Goal: Task Accomplishment & Management: Use online tool/utility

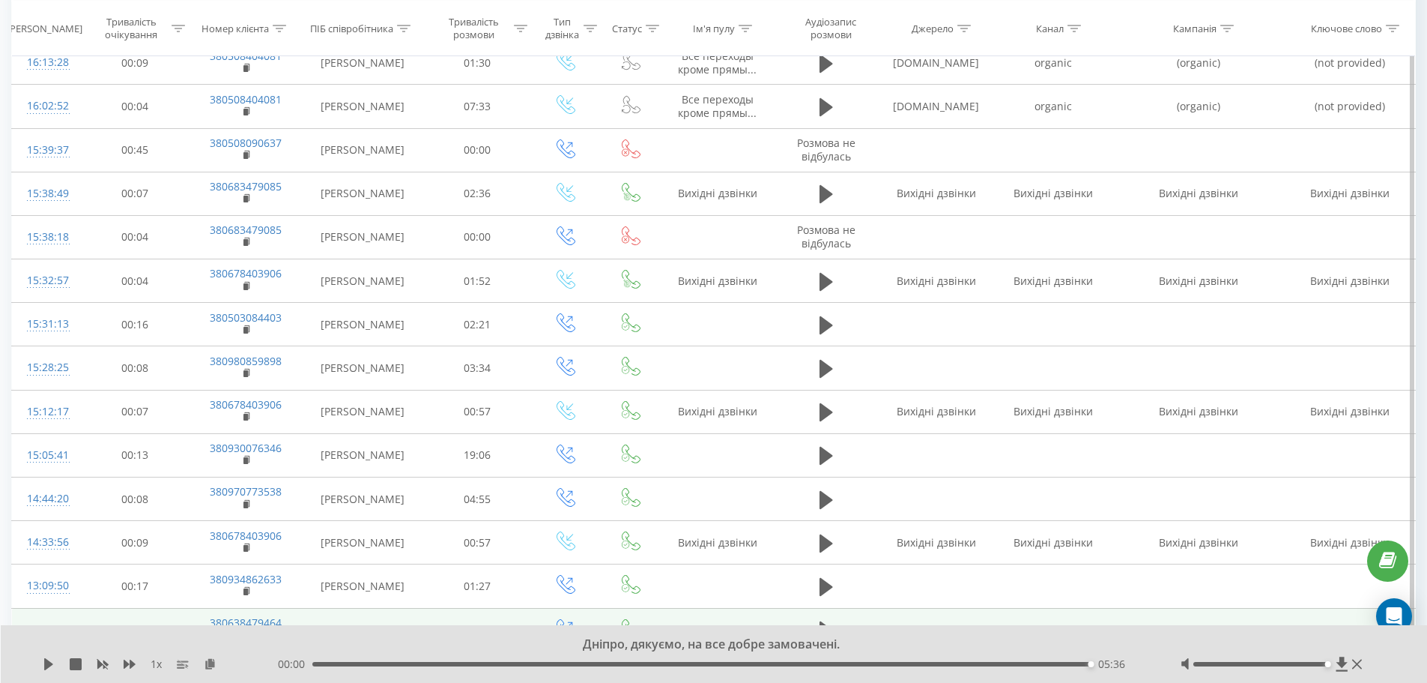
scroll to position [307, 0]
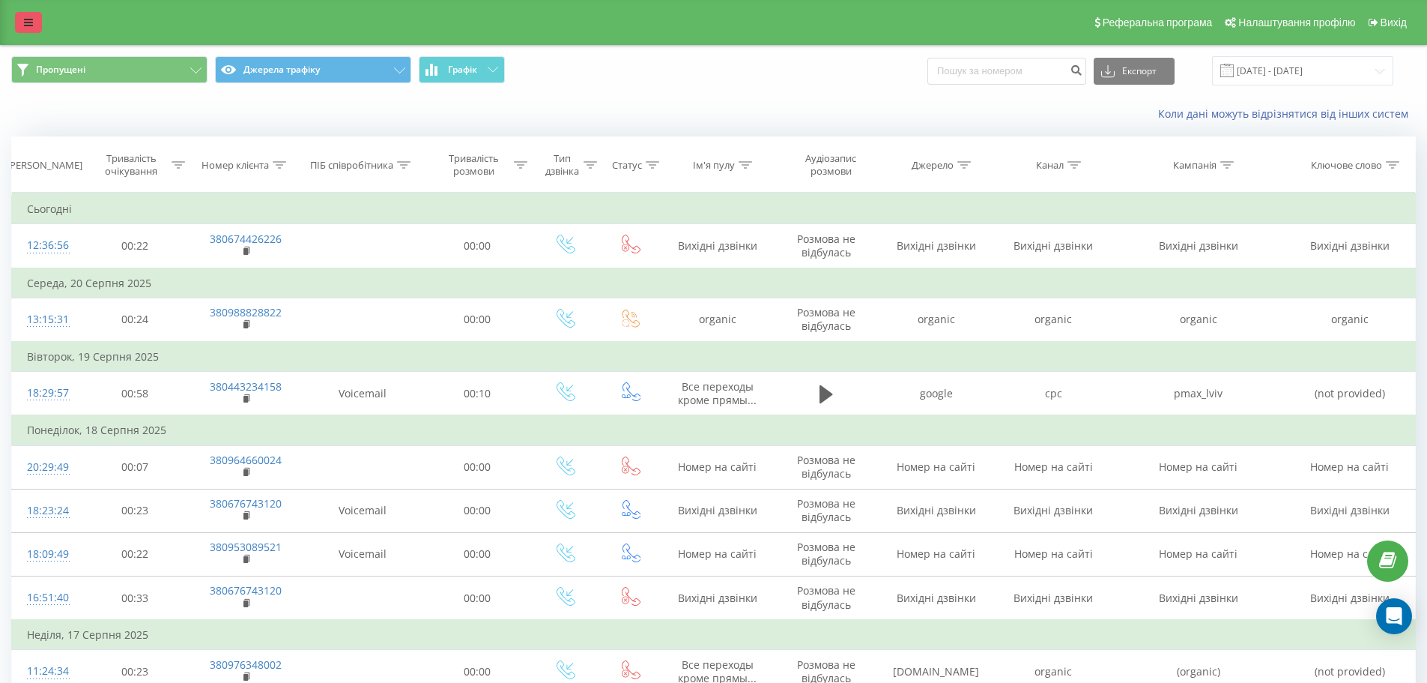
click at [18, 16] on link at bounding box center [28, 22] width 27 height 21
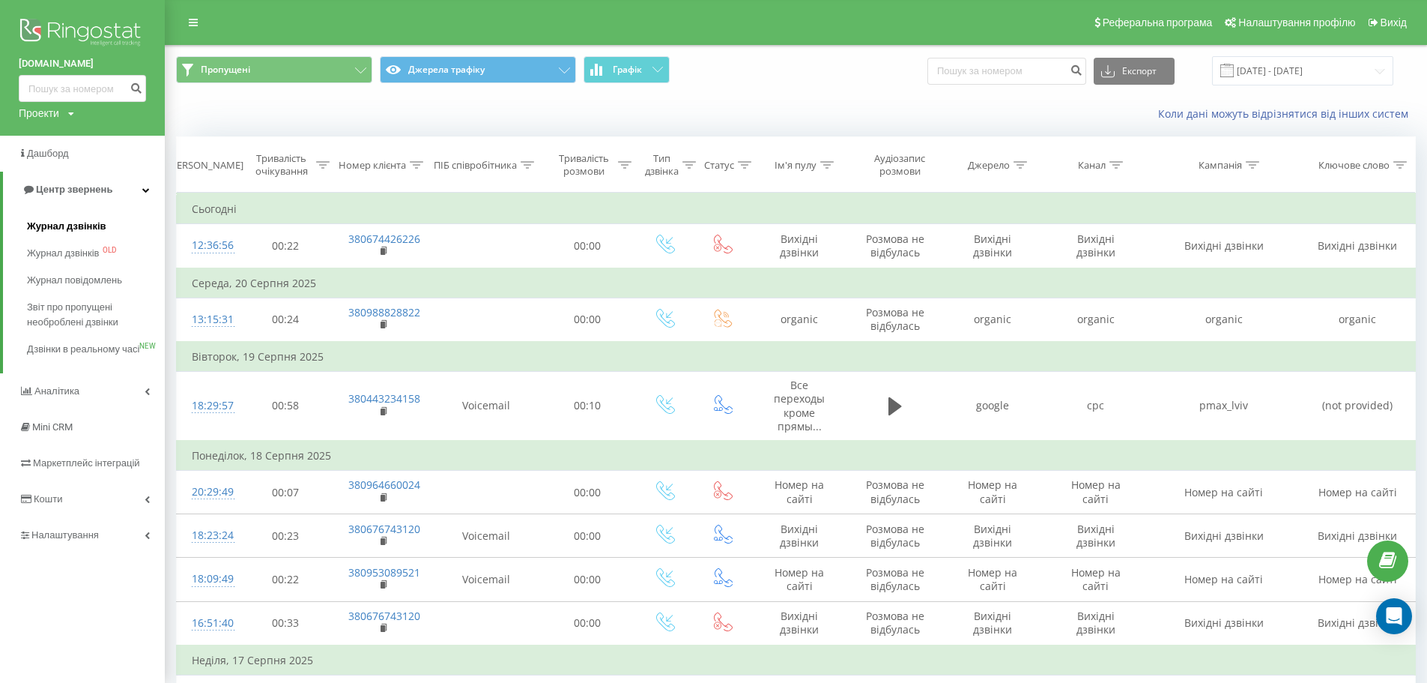
click at [68, 228] on span "Журнал дзвінків" at bounding box center [66, 226] width 79 height 15
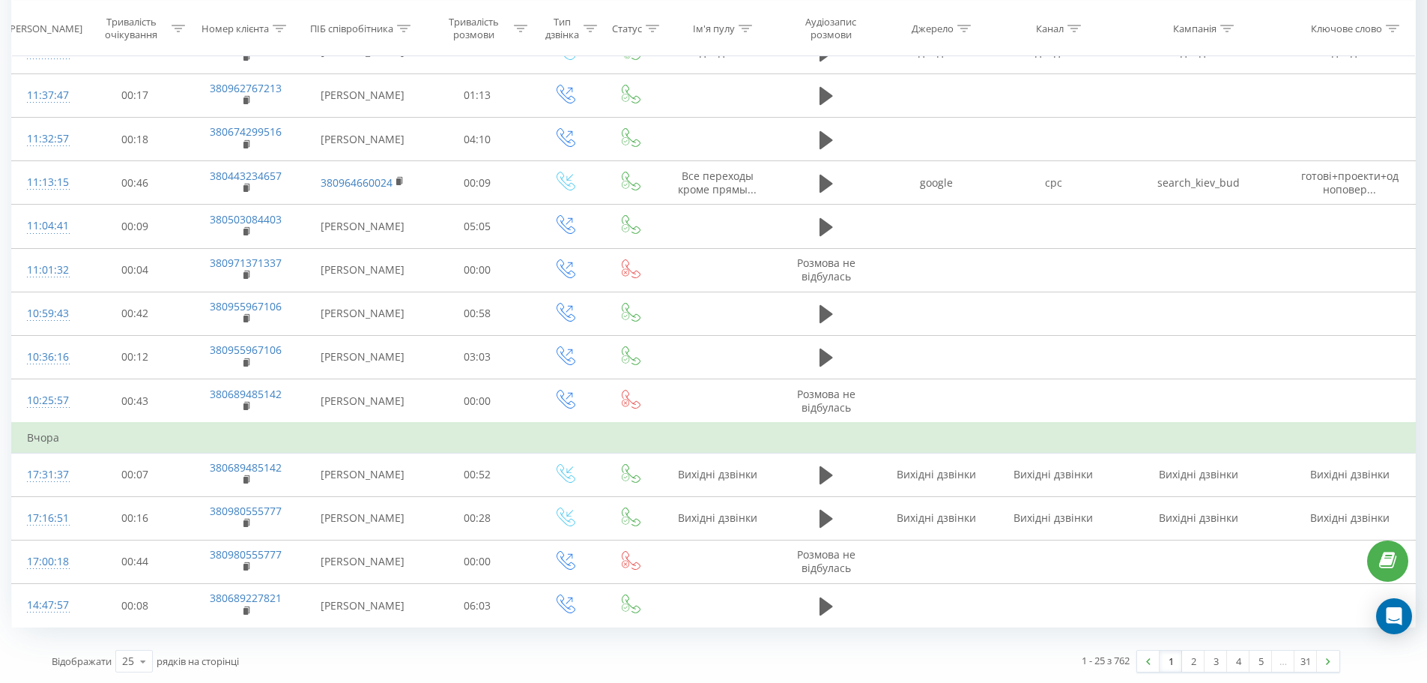
scroll to position [718, 0]
